Goal: Communication & Community: Answer question/provide support

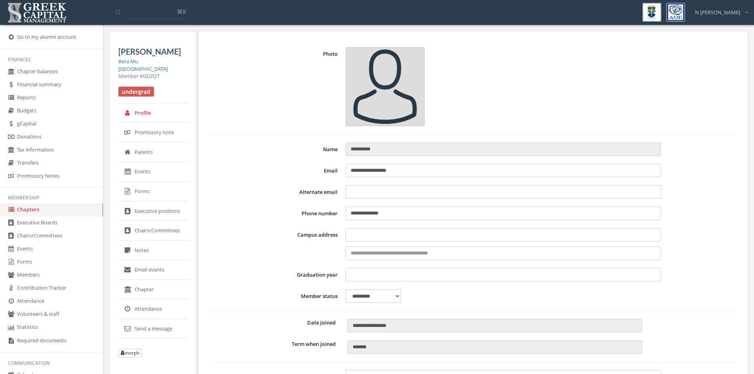
select select "******"
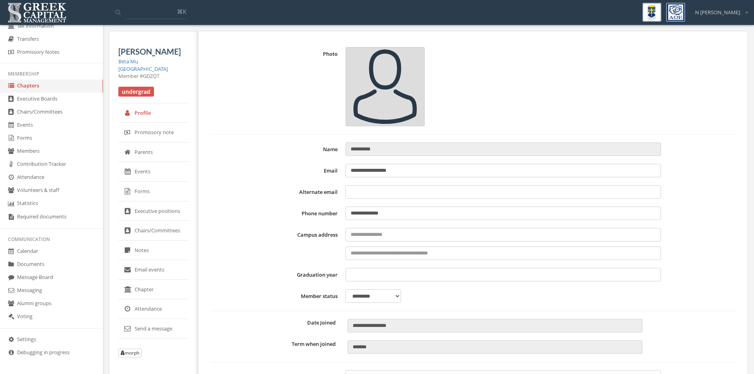
click at [31, 275] on link "Message Board" at bounding box center [51, 277] width 103 height 13
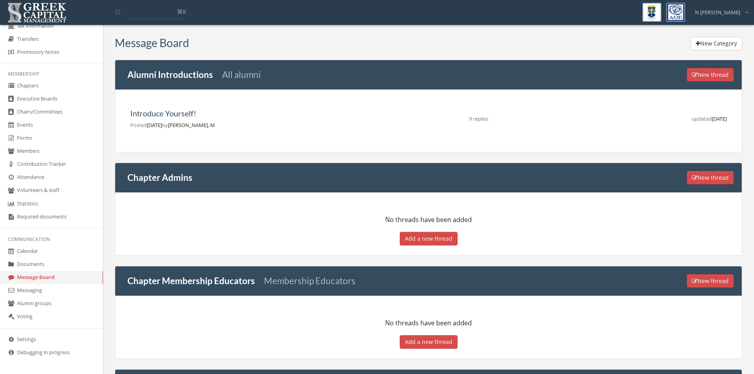
click at [28, 291] on link "Messaging" at bounding box center [51, 290] width 103 height 13
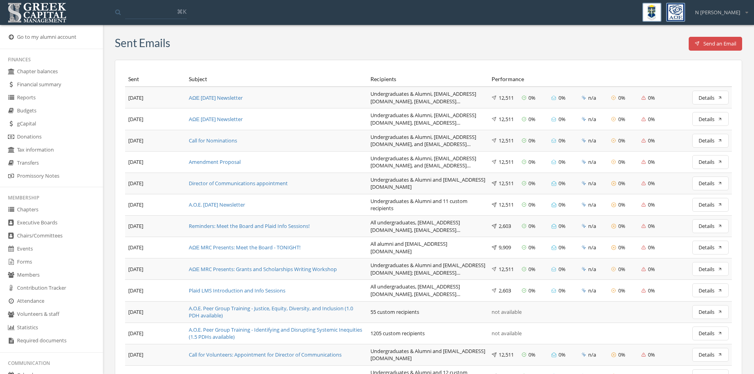
click at [56, 270] on link "Members" at bounding box center [51, 275] width 103 height 13
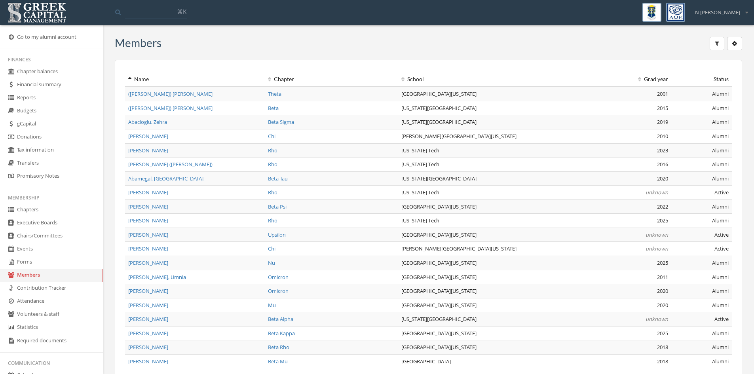
click at [34, 263] on link "Forms" at bounding box center [51, 262] width 103 height 13
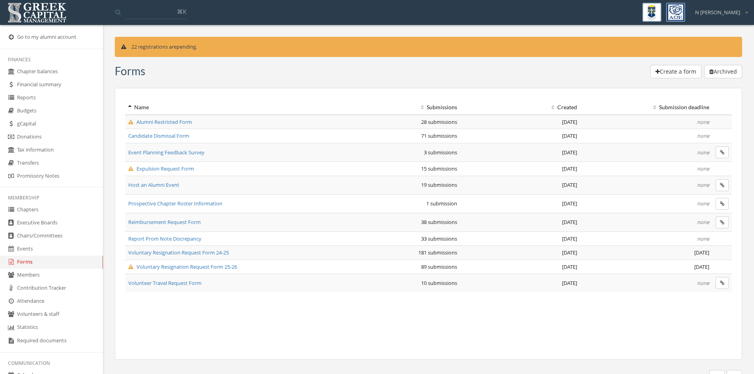
click at [204, 266] on span "Voluntary Resignation Request Form 25-26" at bounding box center [182, 266] width 109 height 7
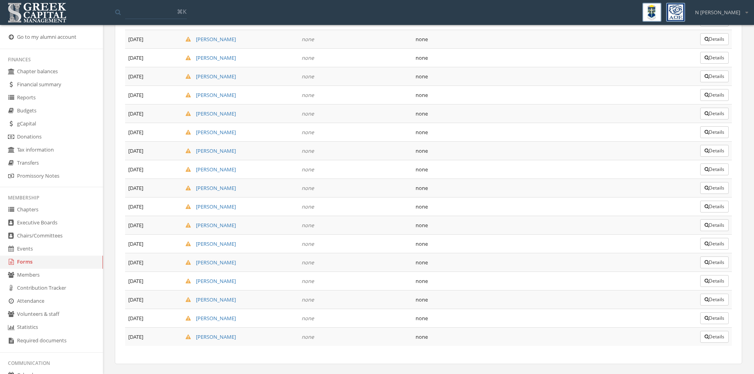
scroll to position [1517, 0]
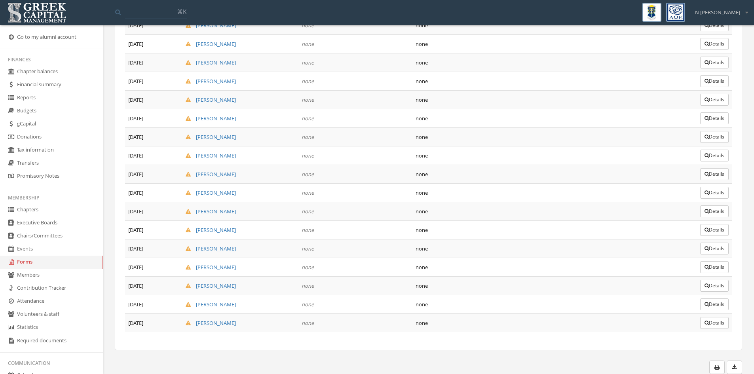
click at [725, 268] on button "Details" at bounding box center [714, 267] width 28 height 12
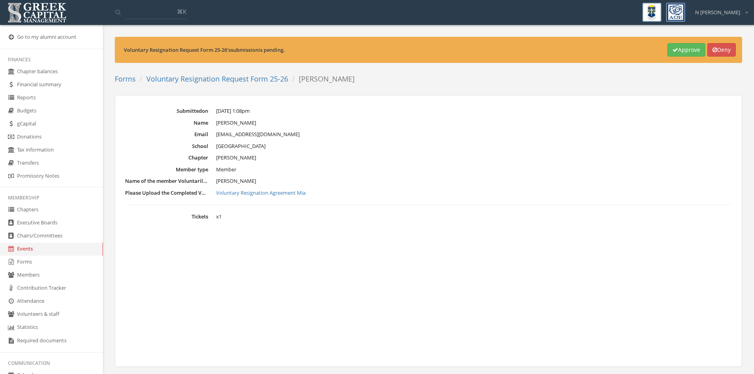
click at [275, 194] on link "Voluntary Resignation Agreement Mia" at bounding box center [474, 193] width 516 height 8
click at [252, 80] on link "Voluntary Resignation Request Form 25-26" at bounding box center [217, 78] width 142 height 9
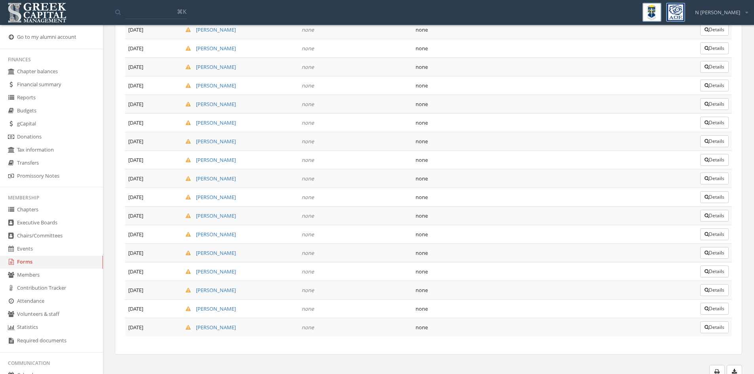
scroll to position [1517, 0]
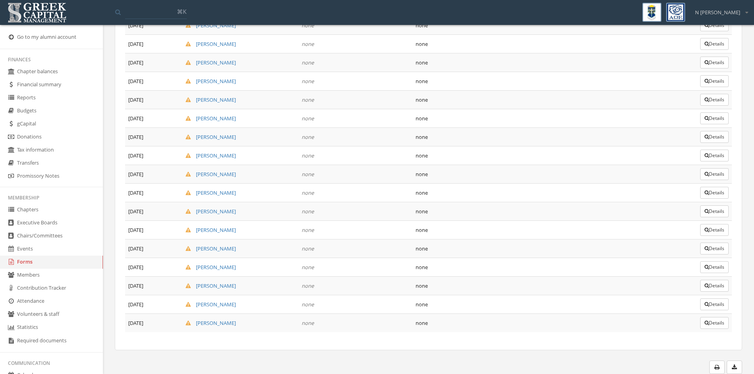
click at [716, 285] on button "Details" at bounding box center [714, 286] width 28 height 12
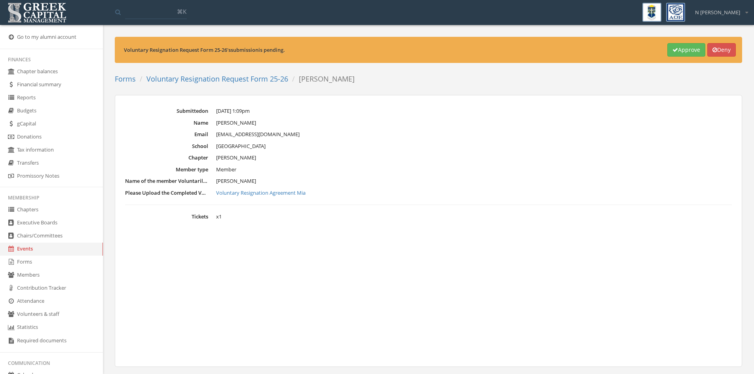
click at [268, 192] on link "Voluntary Resignation Agreement Mia" at bounding box center [474, 193] width 516 height 8
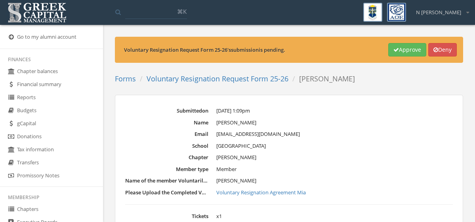
click at [338, 159] on dd "[PERSON_NAME]" at bounding box center [334, 158] width 236 height 8
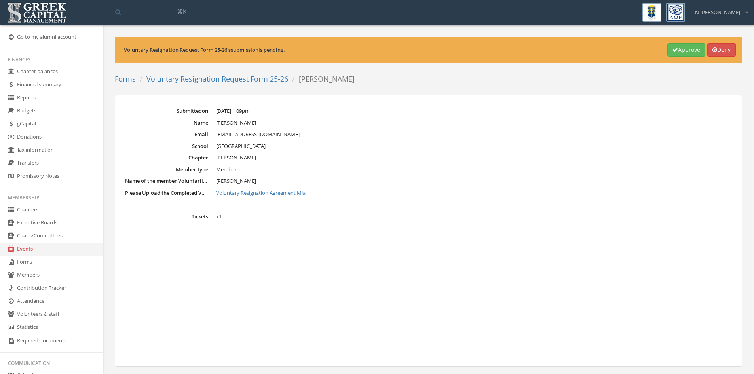
click at [25, 250] on link "Events" at bounding box center [51, 249] width 103 height 13
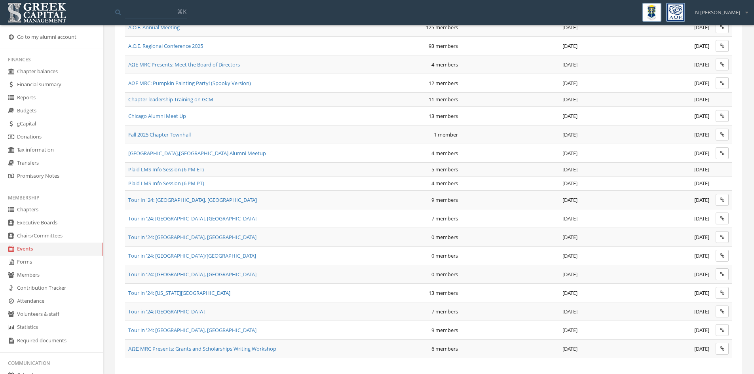
scroll to position [95, 0]
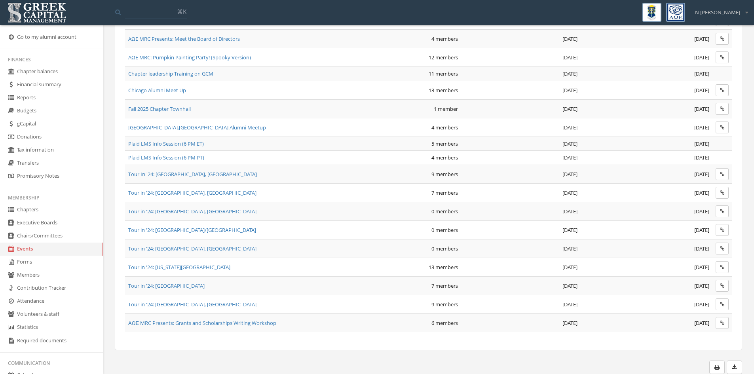
click at [23, 260] on link "Forms" at bounding box center [51, 262] width 103 height 13
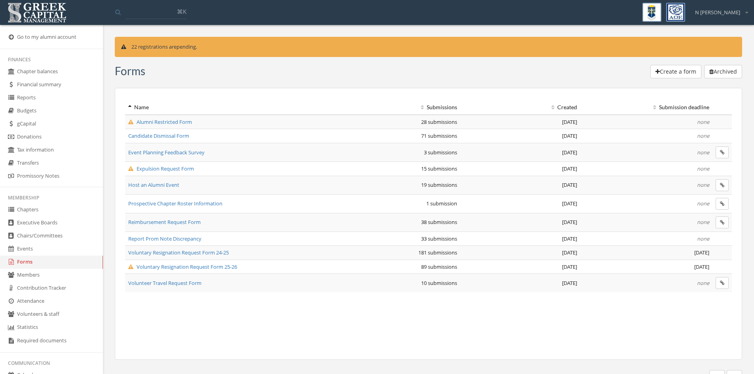
scroll to position [9, 0]
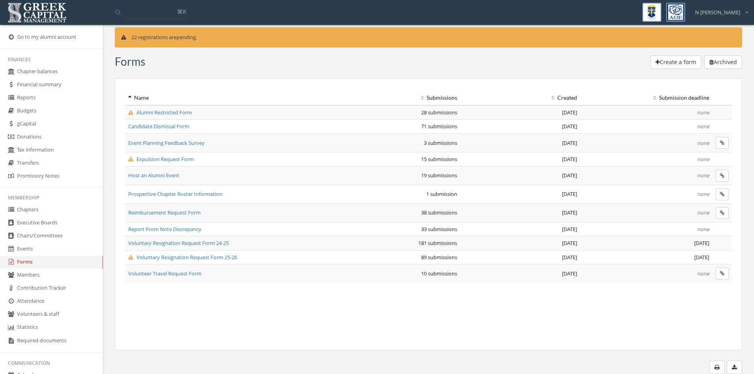
click at [159, 257] on span "Voluntary Resignation Request Form 25-26" at bounding box center [182, 257] width 109 height 7
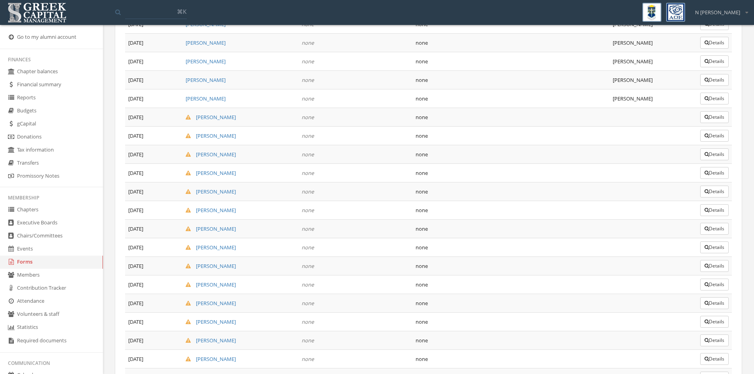
scroll to position [1517, 0]
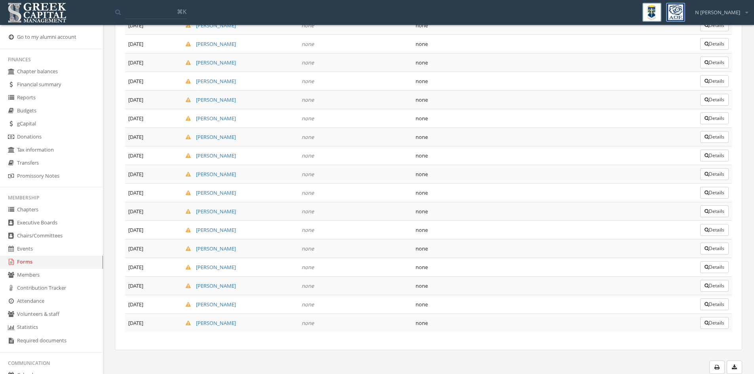
click at [226, 285] on link "[PERSON_NAME]" at bounding box center [211, 285] width 50 height 7
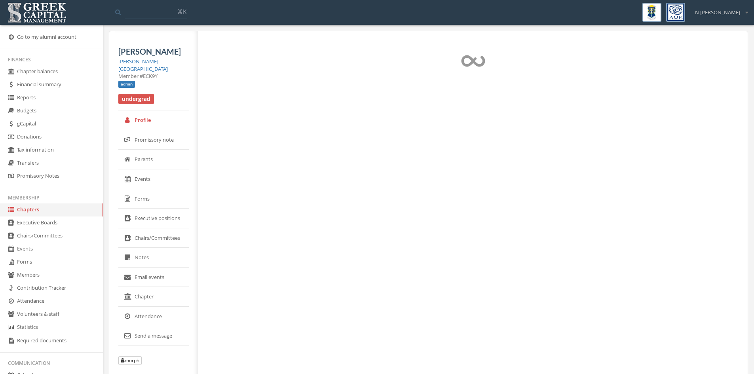
select select "******"
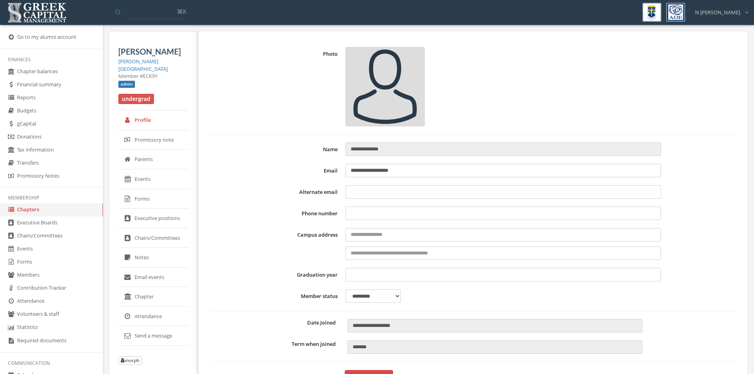
type input "**********"
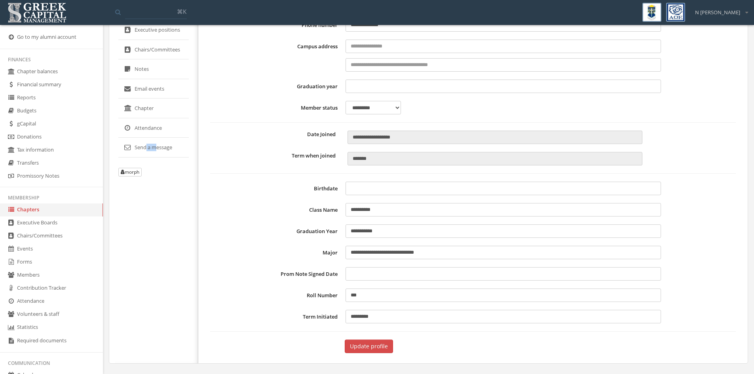
click at [146, 153] on link "Send a message" at bounding box center [153, 148] width 70 height 20
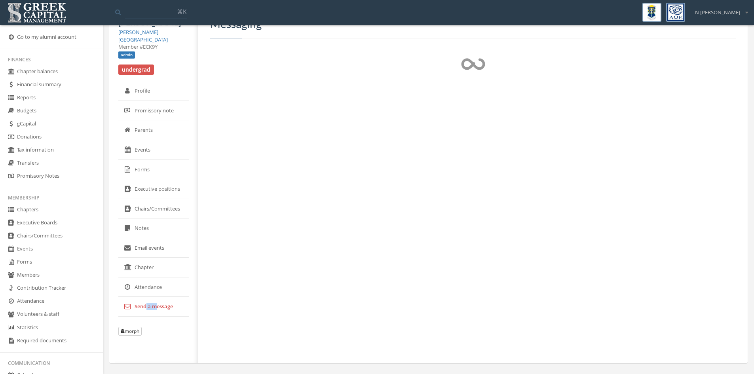
scroll to position [29, 0]
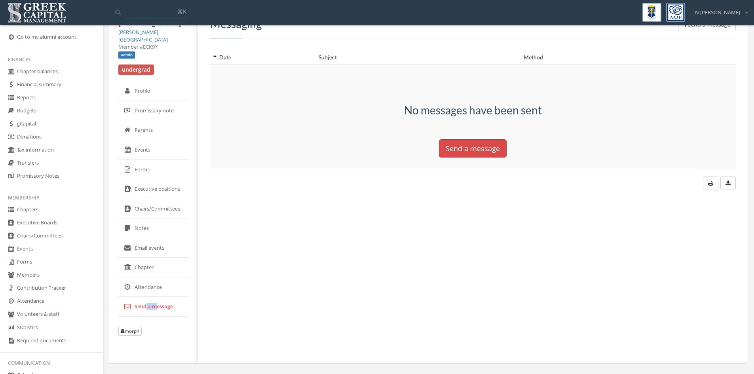
click at [494, 150] on button "Send a message" at bounding box center [473, 148] width 68 height 18
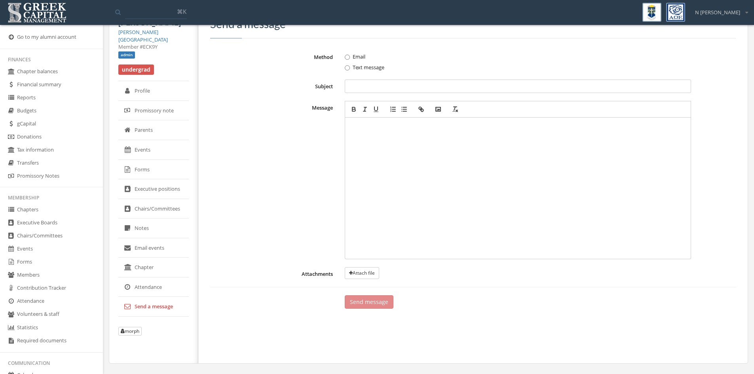
click at [380, 85] on input "Subject" at bounding box center [518, 86] width 346 height 13
type input "**********"
click at [414, 189] on div at bounding box center [518, 188] width 338 height 134
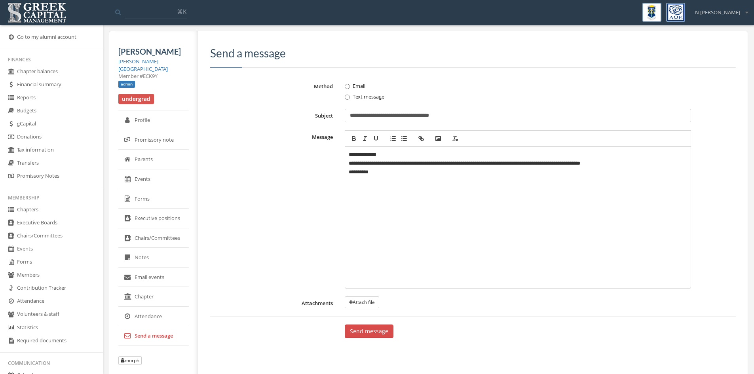
click at [365, 336] on button "Send message" at bounding box center [369, 331] width 49 height 13
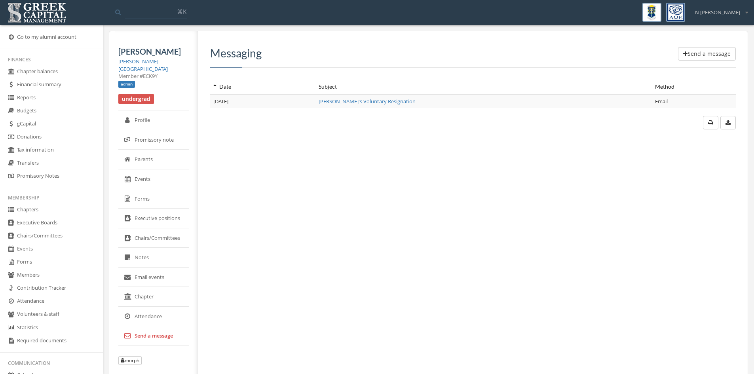
click at [31, 266] on link "Forms" at bounding box center [51, 262] width 103 height 13
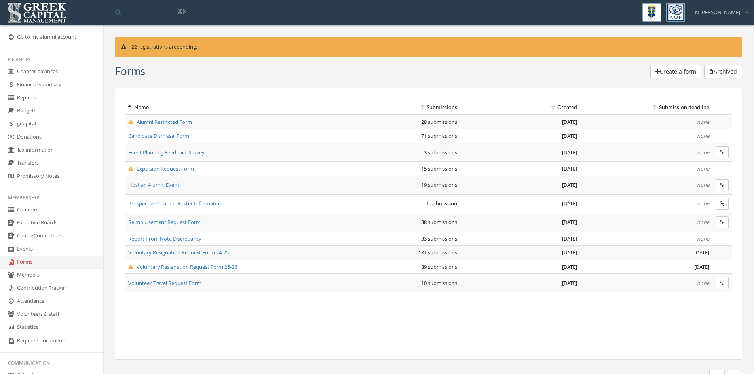
click at [162, 264] on span "Voluntary Resignation Request Form 25-26" at bounding box center [182, 266] width 109 height 7
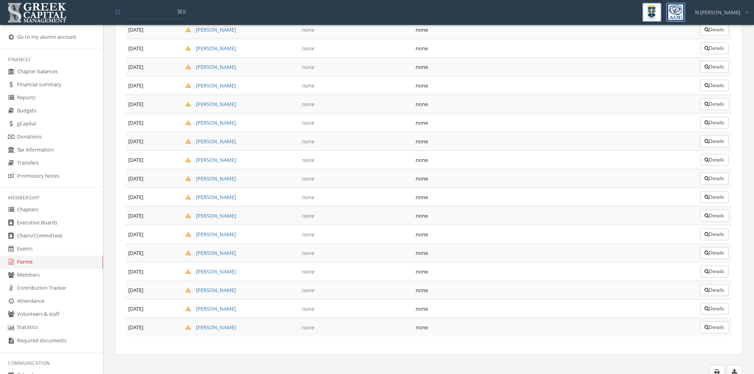
scroll to position [1517, 0]
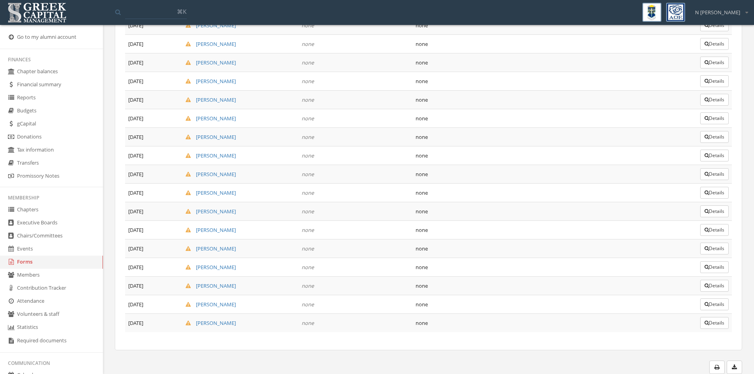
click at [208, 304] on link "[PERSON_NAME]" at bounding box center [211, 304] width 50 height 7
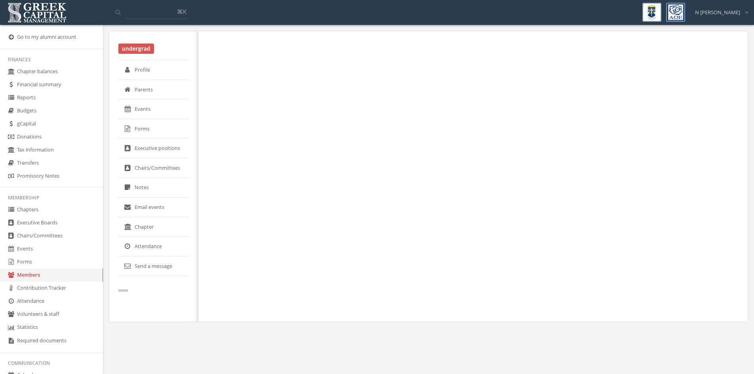
select select "******"
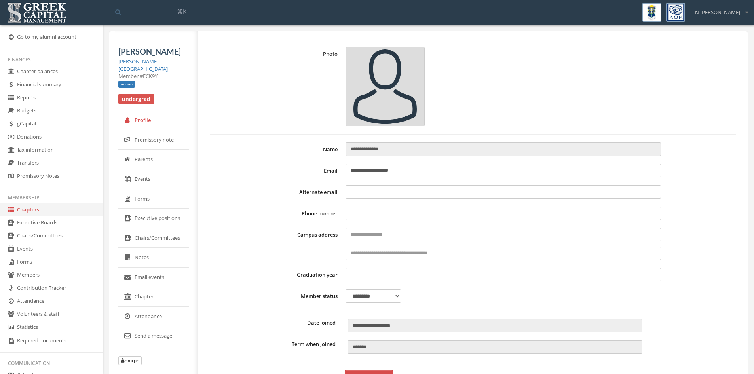
type input "**********"
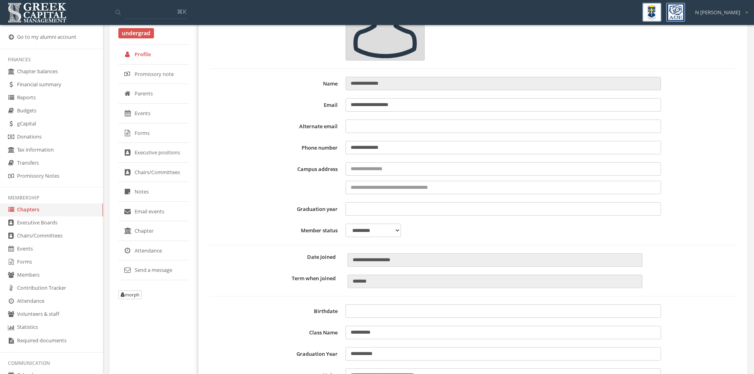
scroll to position [79, 0]
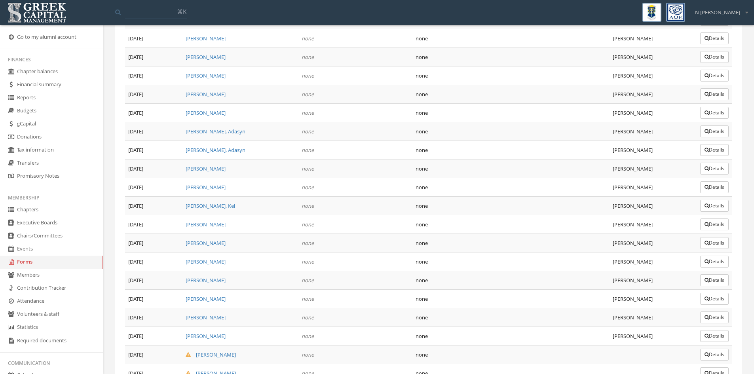
scroll to position [1517, 0]
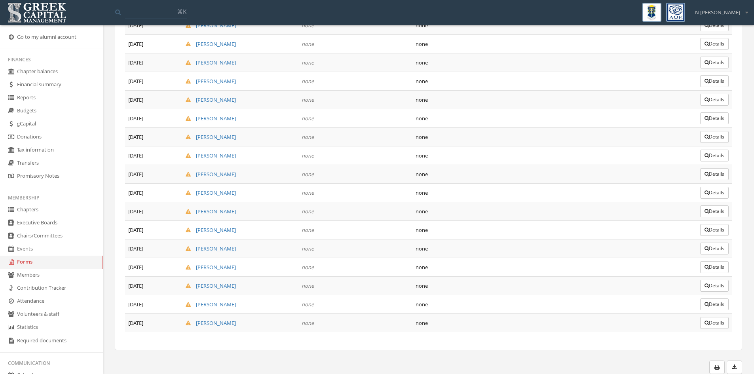
click at [718, 300] on button "Details" at bounding box center [714, 304] width 28 height 12
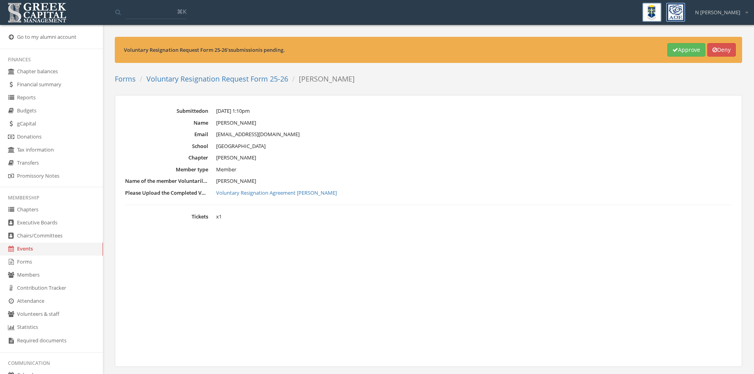
click at [273, 189] on link "Voluntary Resignation Agreement Amelia" at bounding box center [474, 193] width 516 height 8
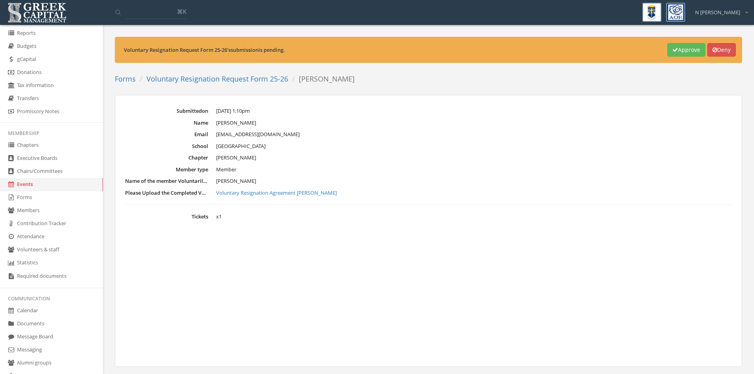
scroll to position [124, 0]
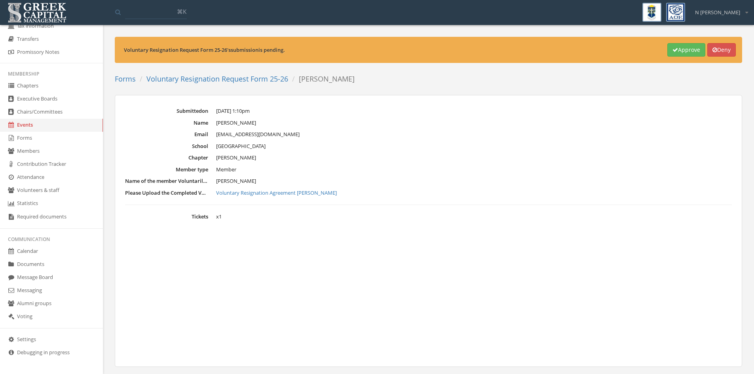
click at [33, 290] on link "Messaging" at bounding box center [51, 290] width 103 height 13
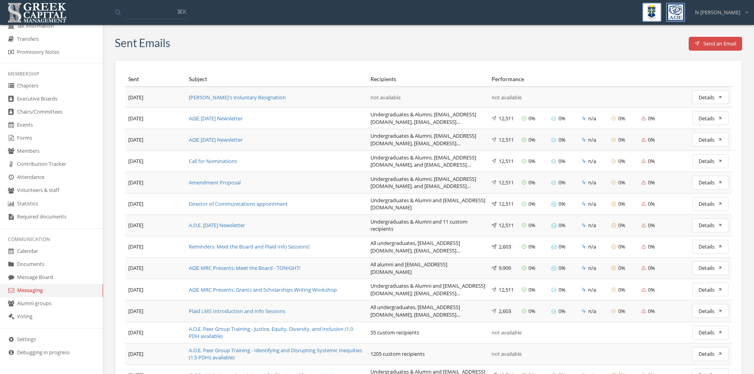
click at [264, 97] on div "[PERSON_NAME]'s Voluntary Resignation" at bounding box center [276, 98] width 175 height 8
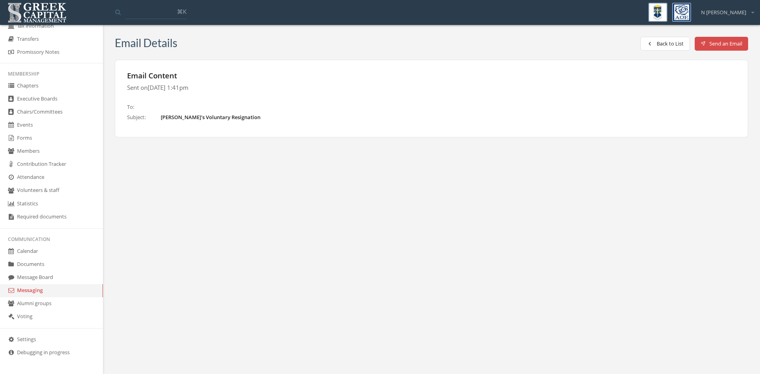
click at [661, 44] on button "Back to List" at bounding box center [664, 44] width 49 height 14
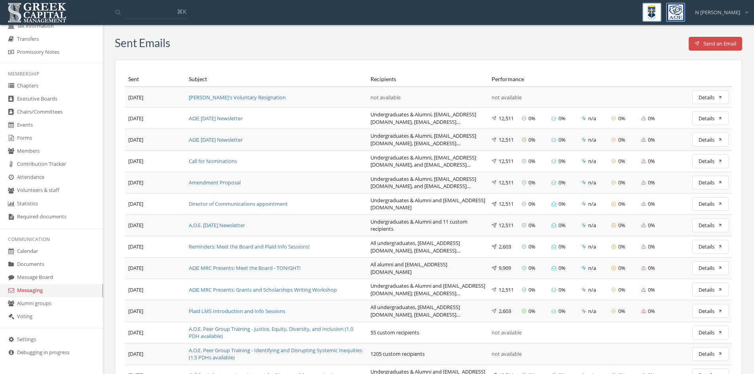
click at [708, 100] on button "Details" at bounding box center [710, 97] width 36 height 14
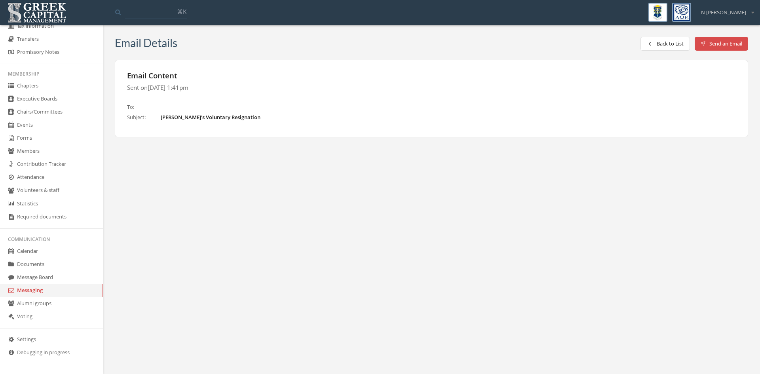
click at [652, 45] on button "Back to List" at bounding box center [664, 44] width 49 height 14
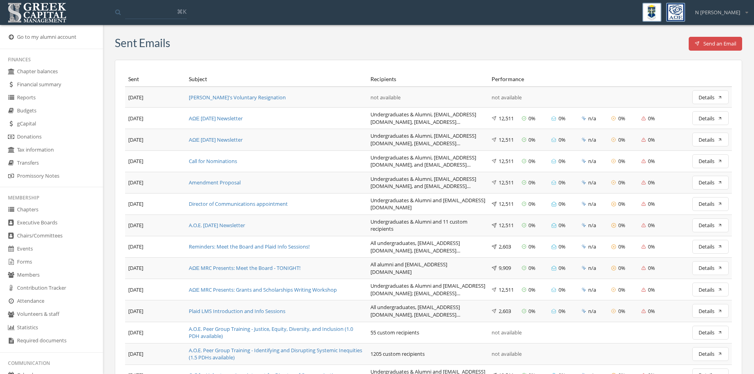
click at [39, 266] on link "Forms" at bounding box center [51, 262] width 103 height 13
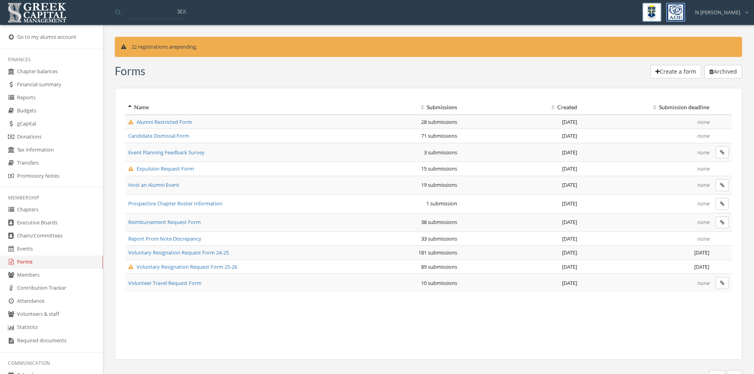
click at [153, 267] on span "Voluntary Resignation Request Form 25-26" at bounding box center [182, 266] width 109 height 7
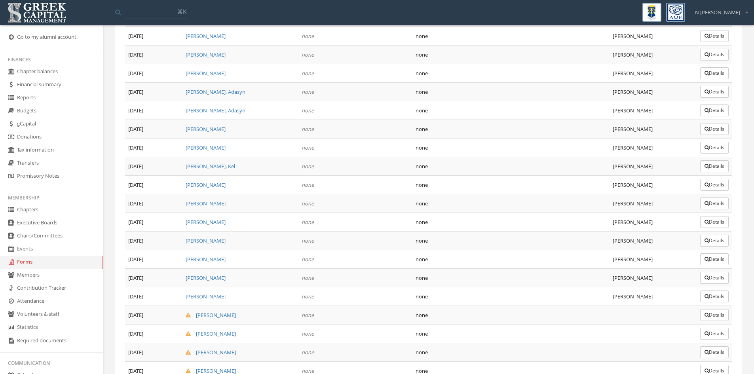
scroll to position [1517, 0]
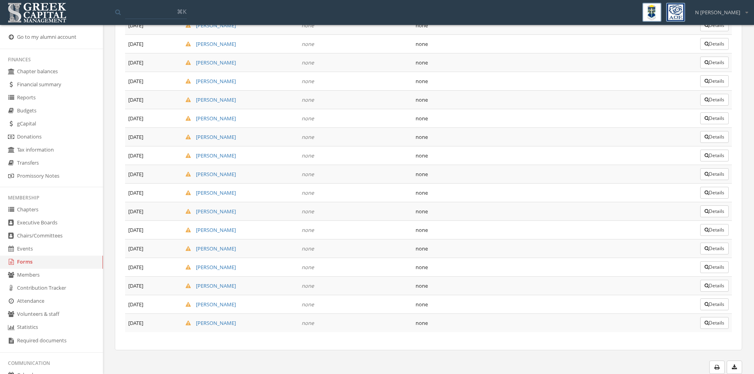
click at [221, 303] on link "[PERSON_NAME]" at bounding box center [211, 304] width 50 height 7
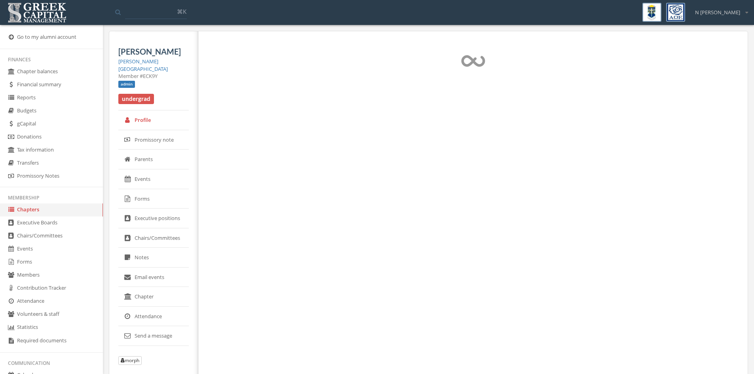
select select "******"
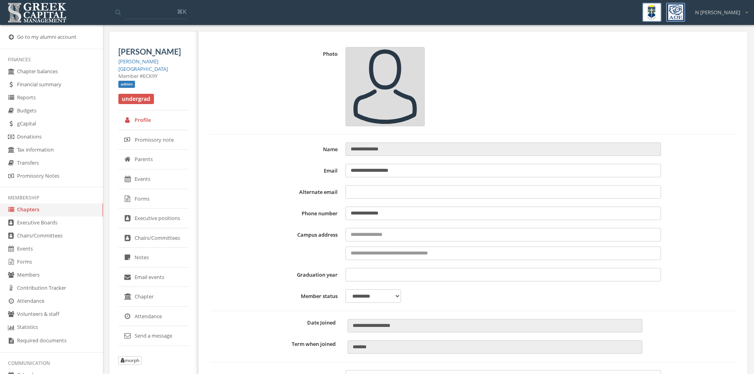
click at [159, 330] on link "Send a message" at bounding box center [153, 336] width 70 height 20
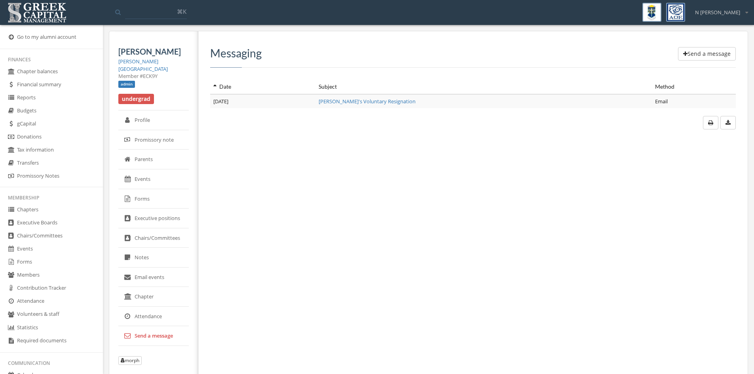
click at [331, 102] on link "[PERSON_NAME]'s Voluntary Resignation" at bounding box center [367, 101] width 97 height 7
click at [691, 52] on button "Send a message" at bounding box center [707, 53] width 58 height 13
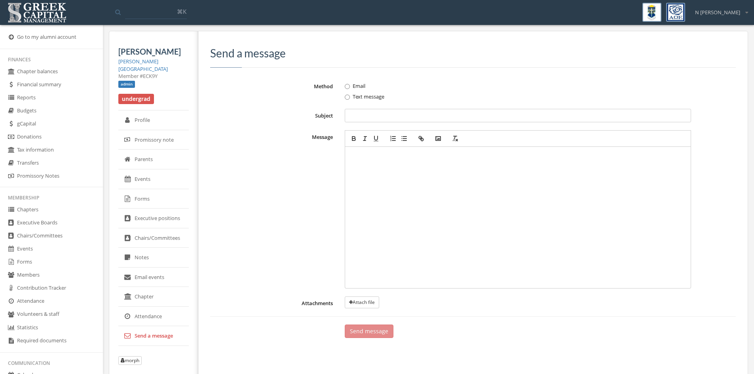
click at [547, 110] on input "Subject" at bounding box center [518, 115] width 346 height 13
type input "*"
click at [142, 336] on link "Send a message" at bounding box center [153, 336] width 70 height 20
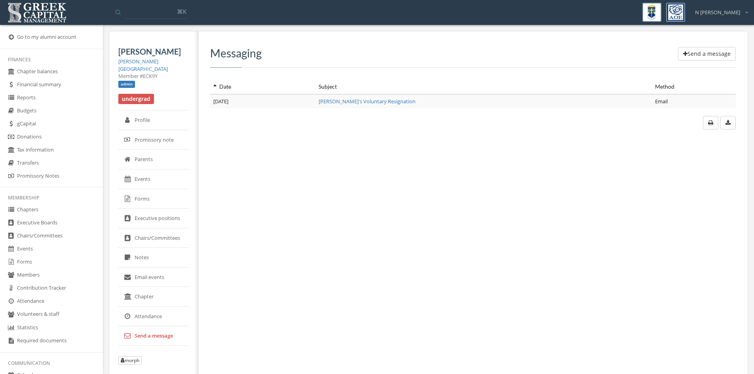
drag, startPoint x: 427, startPoint y: 102, endPoint x: 314, endPoint y: 104, distance: 112.8
click at [314, 104] on tr "[DATE] [PERSON_NAME]'s Voluntary Resignation Email" at bounding box center [473, 101] width 526 height 14
copy tr "[PERSON_NAME]'s Voluntary Resignation"
click at [696, 51] on button "Send a message" at bounding box center [707, 53] width 58 height 13
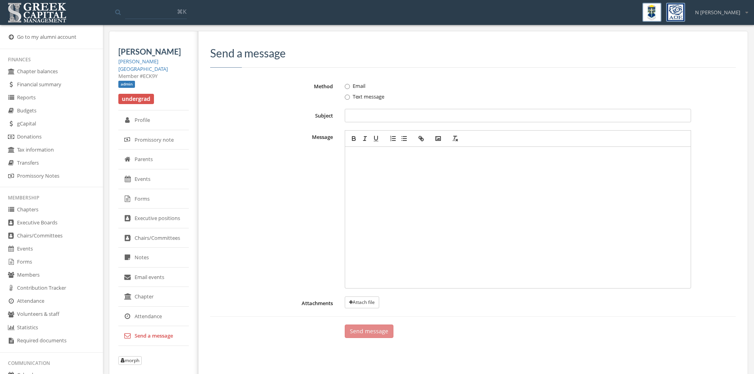
click at [396, 110] on input "Subject" at bounding box center [518, 115] width 346 height 13
paste input "**********"
drag, startPoint x: 358, startPoint y: 118, endPoint x: 302, endPoint y: 125, distance: 55.9
click at [306, 123] on form "**********" at bounding box center [473, 209] width 526 height 259
type input "**********"
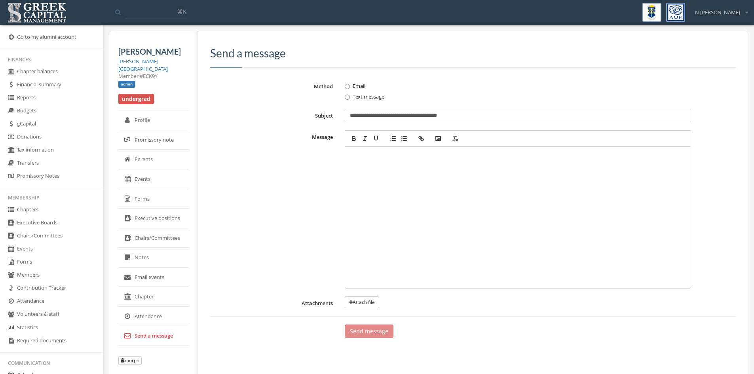
click at [442, 237] on div at bounding box center [518, 217] width 338 height 134
click at [358, 331] on button "Send message" at bounding box center [369, 331] width 49 height 13
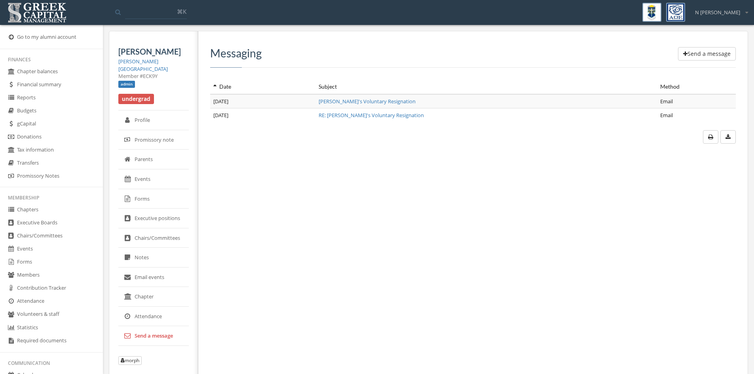
click at [26, 259] on link "Forms" at bounding box center [51, 262] width 103 height 13
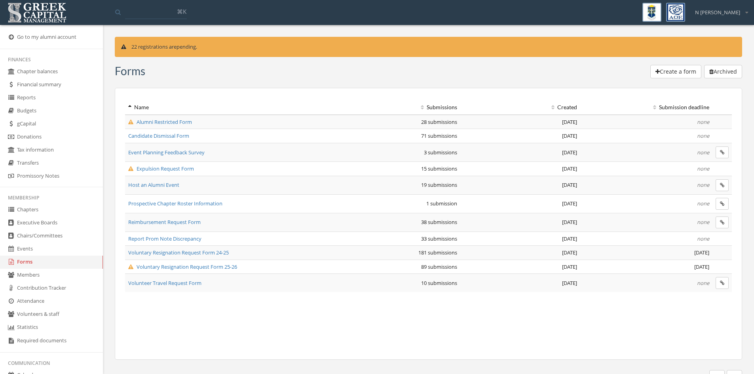
click at [161, 263] on span "Voluntary Resignation Request Form 25-26" at bounding box center [182, 266] width 109 height 7
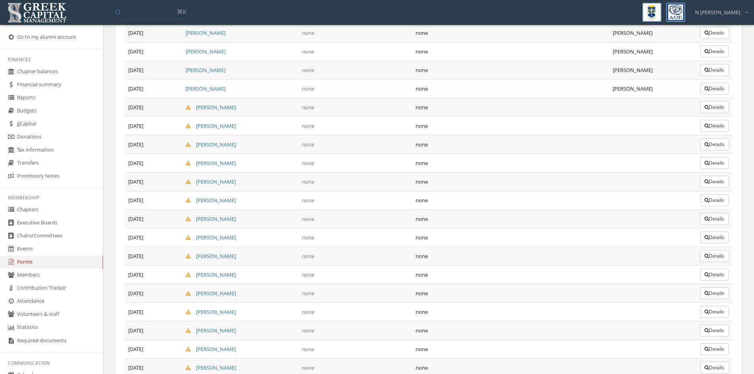
scroll to position [1517, 0]
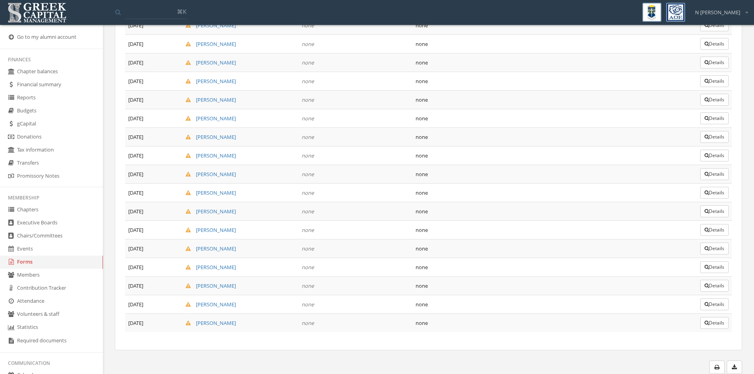
click at [710, 319] on button "Details" at bounding box center [714, 323] width 28 height 12
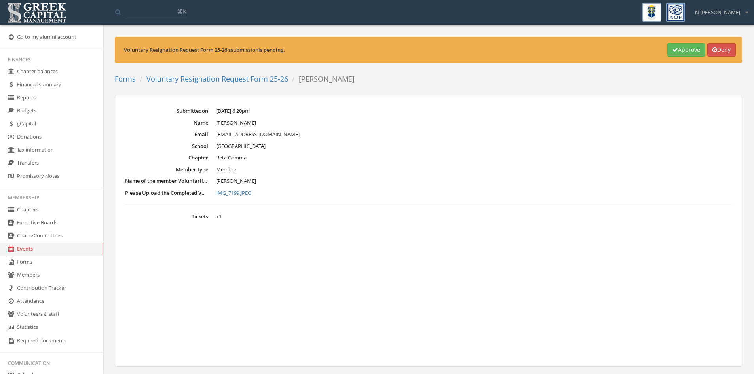
click at [248, 194] on link "IMG_7199.JPEG" at bounding box center [474, 193] width 516 height 8
click at [46, 243] on link "Events" at bounding box center [51, 249] width 103 height 13
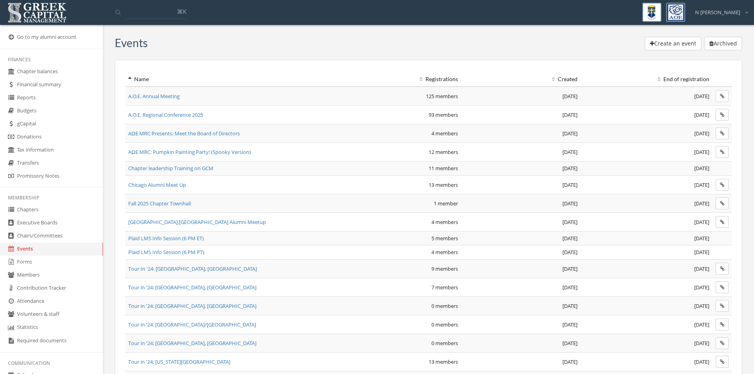
click at [55, 260] on link "Forms" at bounding box center [51, 262] width 103 height 13
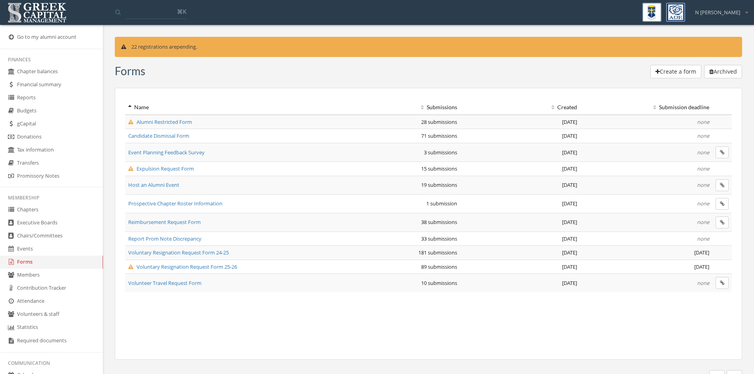
click at [176, 122] on span "Alumni Restricted Form" at bounding box center [160, 121] width 64 height 7
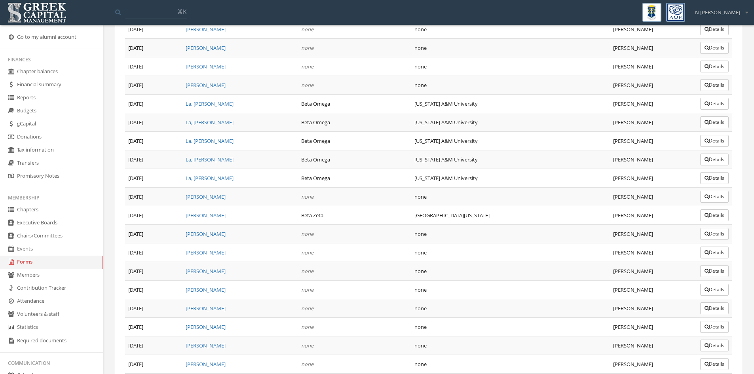
scroll to position [350, 0]
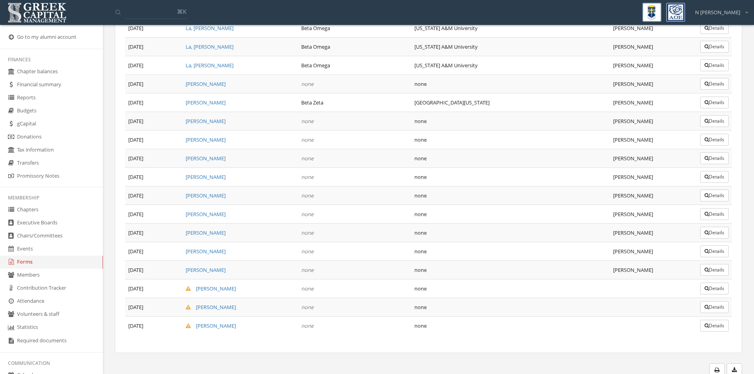
click at [27, 261] on link "Forms" at bounding box center [51, 262] width 103 height 13
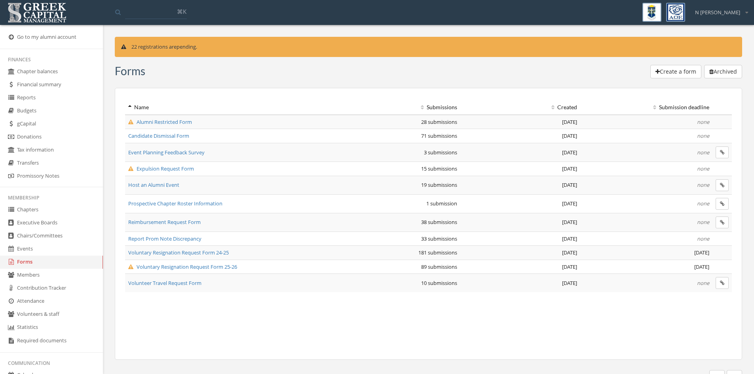
click at [168, 173] on td "Expulsion Request Form" at bounding box center [226, 168] width 203 height 14
click at [168, 171] on span "Expulsion Request Form" at bounding box center [161, 168] width 66 height 7
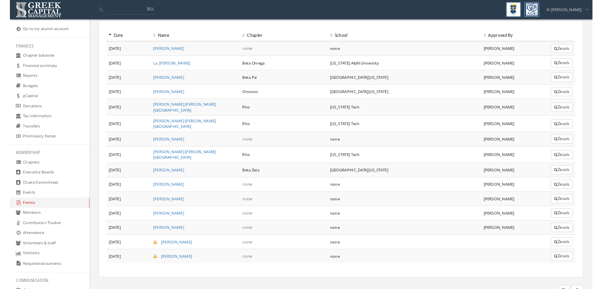
scroll to position [135, 0]
